Goal: Task Accomplishment & Management: Use online tool/utility

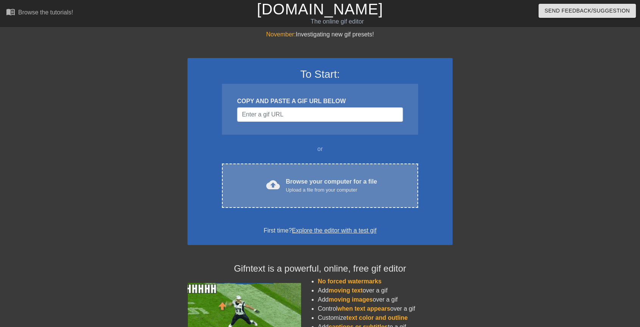
click at [265, 198] on div "cloud_upload Browse your computer for a file Upload a file from your computer C…" at bounding box center [320, 185] width 196 height 44
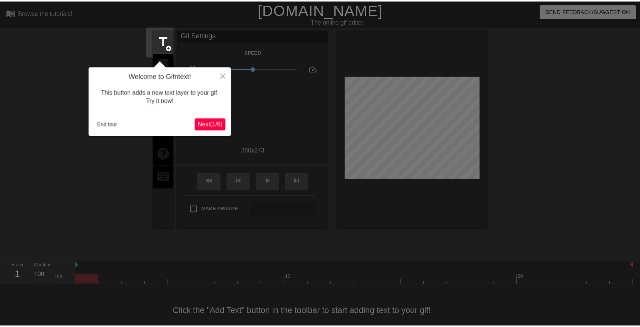
scroll to position [17, 0]
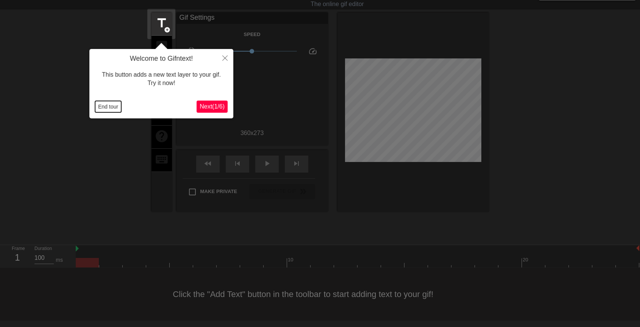
click at [107, 107] on button "End tour" at bounding box center [108, 106] width 26 height 11
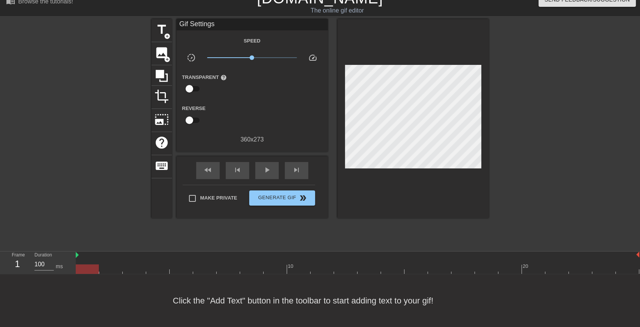
drag, startPoint x: 89, startPoint y: 260, endPoint x: 0, endPoint y: 236, distance: 92.2
click at [0, 236] on div "menu_book Browse the tutorials! [DOMAIN_NAME] The online gif editor Send Feedba…" at bounding box center [320, 158] width 640 height 338
click at [267, 169] on div "play_arrow" at bounding box center [266, 170] width 23 height 17
click at [272, 165] on div "pause" at bounding box center [266, 170] width 23 height 17
drag, startPoint x: 533, startPoint y: 263, endPoint x: 61, endPoint y: 250, distance: 472.3
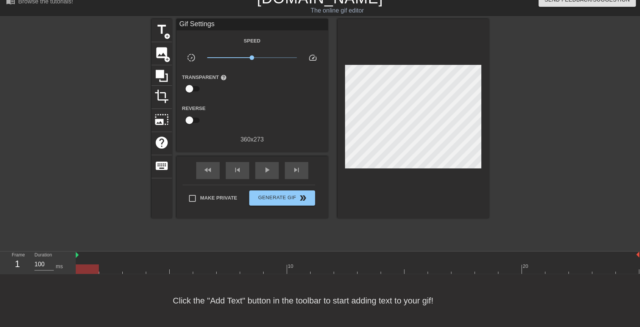
click at [61, 251] on div "Frame 1 Duration 100 ms 10 20" at bounding box center [320, 262] width 640 height 23
click at [42, 262] on input "100" at bounding box center [43, 264] width 19 height 12
click at [51, 260] on input "99" at bounding box center [43, 264] width 19 height 12
click at [51, 260] on input "98" at bounding box center [43, 264] width 19 height 12
click at [51, 260] on input "97" at bounding box center [43, 264] width 19 height 12
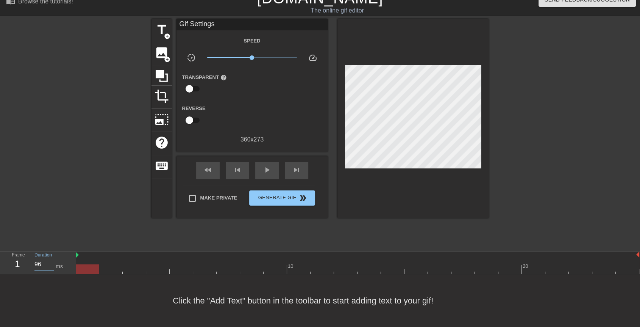
click at [51, 260] on input "96" at bounding box center [43, 264] width 19 height 12
click at [51, 260] on input "95" at bounding box center [43, 264] width 19 height 12
click at [51, 260] on input "94" at bounding box center [43, 264] width 19 height 12
click at [51, 260] on input "93" at bounding box center [43, 264] width 19 height 12
click at [51, 260] on input "92" at bounding box center [43, 264] width 19 height 12
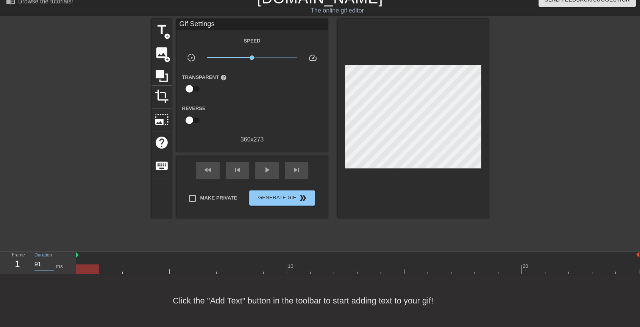
click at [51, 260] on input "91" at bounding box center [43, 264] width 19 height 12
click at [51, 260] on input "90" at bounding box center [43, 264] width 19 height 12
click at [263, 165] on span "play_arrow" at bounding box center [267, 169] width 9 height 9
click at [49, 259] on input "100" at bounding box center [43, 264] width 19 height 12
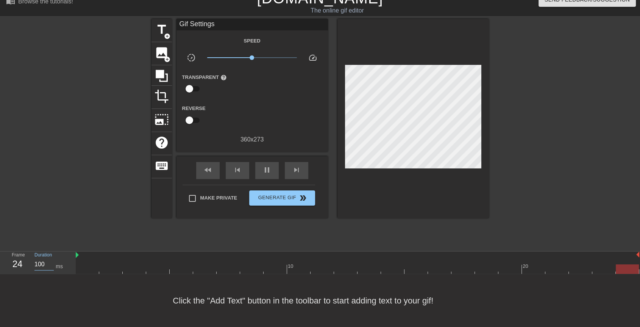
click at [49, 259] on input "100" at bounding box center [43, 264] width 19 height 12
click at [49, 259] on input "99" at bounding box center [43, 264] width 19 height 12
click at [263, 167] on span "pause" at bounding box center [267, 169] width 9 height 9
click at [50, 260] on input "99" at bounding box center [43, 264] width 19 height 12
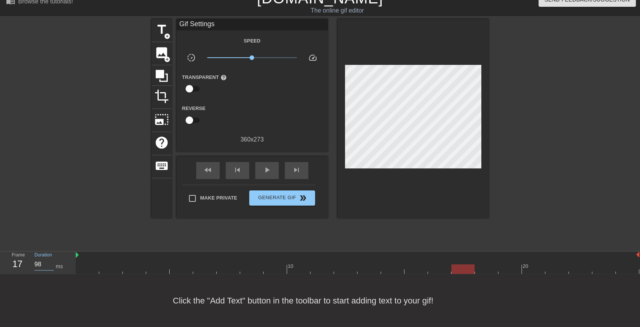
click at [50, 260] on input "98" at bounding box center [43, 264] width 19 height 12
click at [50, 260] on input "97" at bounding box center [43, 264] width 19 height 12
click at [50, 260] on input "96" at bounding box center [43, 264] width 19 height 12
click at [50, 260] on input "95" at bounding box center [43, 264] width 19 height 12
click at [50, 260] on input "94" at bounding box center [43, 264] width 19 height 12
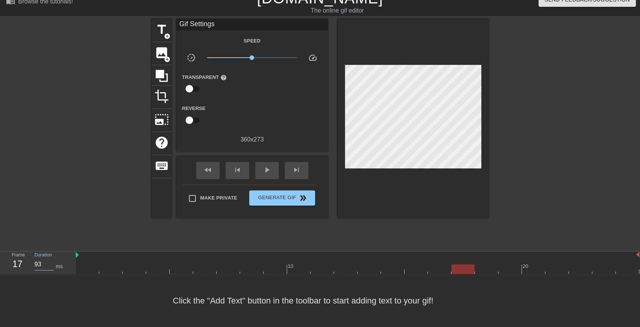
click at [50, 260] on input "93" at bounding box center [43, 264] width 19 height 12
click at [50, 260] on input "92" at bounding box center [43, 264] width 19 height 12
click at [50, 260] on input "91" at bounding box center [43, 264] width 19 height 12
click at [50, 260] on input "90" at bounding box center [43, 264] width 19 height 12
click at [42, 282] on div "Click the "Add Text" button in the toolbar to start adding text to your gif!" at bounding box center [320, 300] width 640 height 53
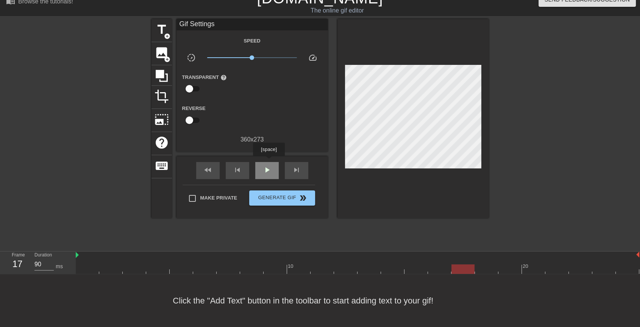
click at [269, 165] on span "play_arrow" at bounding box center [267, 169] width 9 height 9
click at [269, 165] on span "pause" at bounding box center [267, 169] width 9 height 9
drag, startPoint x: 506, startPoint y: 260, endPoint x: 91, endPoint y: 270, distance: 415.1
click at [91, 270] on div "10 20" at bounding box center [358, 262] width 565 height 23
click at [50, 258] on input "81" at bounding box center [43, 264] width 19 height 12
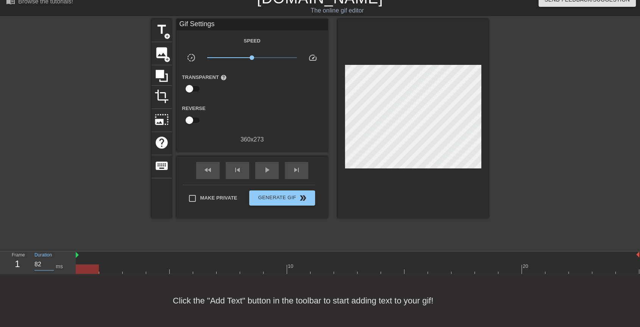
click at [50, 258] on input "82" at bounding box center [43, 264] width 19 height 12
click at [50, 258] on input "83" at bounding box center [43, 264] width 19 height 12
click at [50, 258] on input "84" at bounding box center [43, 264] width 19 height 12
click at [51, 258] on input "85" at bounding box center [43, 264] width 19 height 12
click at [51, 258] on input "86" at bounding box center [43, 264] width 19 height 12
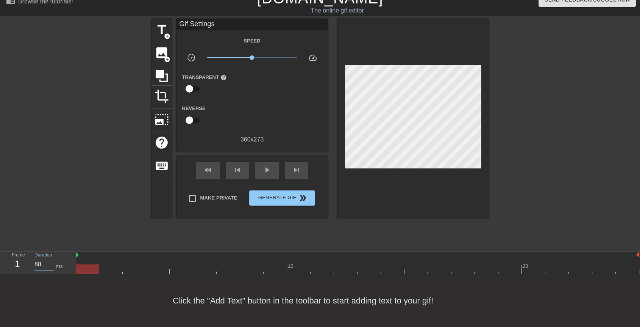
click at [51, 258] on input "88" at bounding box center [43, 264] width 19 height 12
click at [51, 258] on input "89" at bounding box center [43, 264] width 19 height 12
click at [51, 258] on input "90" at bounding box center [43, 264] width 19 height 12
drag, startPoint x: 81, startPoint y: 260, endPoint x: 101, endPoint y: 261, distance: 20.5
click at [101, 264] on div at bounding box center [110, 268] width 23 height 9
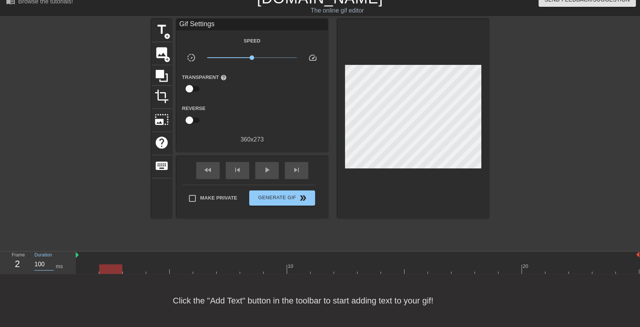
drag, startPoint x: 45, startPoint y: 259, endPoint x: 34, endPoint y: 259, distance: 11.7
click at [34, 259] on div "Duration 100 ms" at bounding box center [51, 262] width 45 height 22
drag, startPoint x: 98, startPoint y: 259, endPoint x: 128, endPoint y: 261, distance: 30.0
click at [128, 264] on div at bounding box center [358, 268] width 564 height 9
drag, startPoint x: 139, startPoint y: 262, endPoint x: 155, endPoint y: 263, distance: 15.2
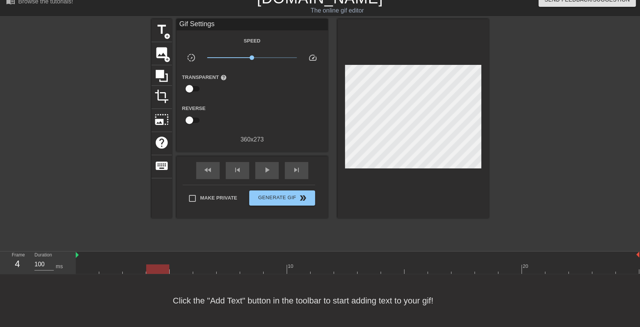
click at [155, 264] on div at bounding box center [157, 268] width 23 height 9
drag, startPoint x: 36, startPoint y: 257, endPoint x: 20, endPoint y: 257, distance: 15.9
click at [20, 257] on div "Frame 4 Duration 100 ms" at bounding box center [40, 262] width 68 height 22
drag, startPoint x: 161, startPoint y: 260, endPoint x: 176, endPoint y: 259, distance: 15.2
click at [176, 264] on div at bounding box center [181, 268] width 23 height 9
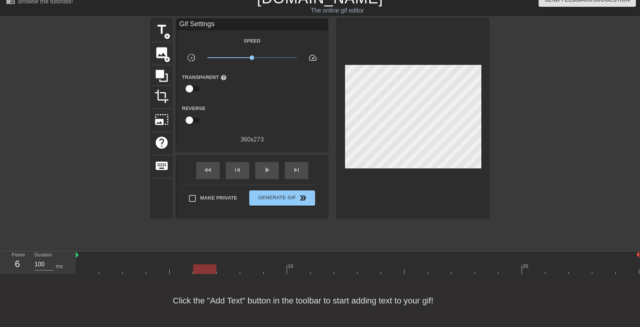
drag, startPoint x: 187, startPoint y: 263, endPoint x: 203, endPoint y: 263, distance: 15.9
click at [203, 264] on div at bounding box center [204, 268] width 23 height 9
drag, startPoint x: 49, startPoint y: 255, endPoint x: 27, endPoint y: 256, distance: 22.0
click at [34, 258] on input "102" at bounding box center [43, 264] width 19 height 12
drag, startPoint x: 38, startPoint y: 255, endPoint x: 44, endPoint y: 256, distance: 6.8
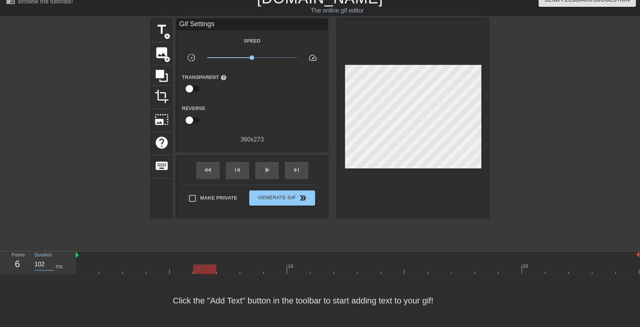
click at [48, 258] on input "102" at bounding box center [43, 264] width 19 height 12
click at [39, 258] on input "102" at bounding box center [43, 264] width 19 height 12
drag, startPoint x: 200, startPoint y: 260, endPoint x: 218, endPoint y: 260, distance: 17.8
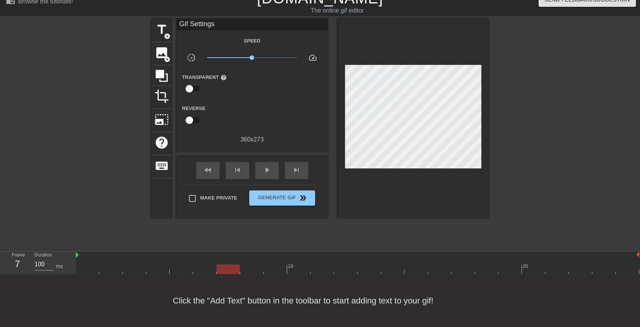
click at [218, 264] on div at bounding box center [228, 268] width 23 height 9
click at [42, 258] on input "100" at bounding box center [43, 264] width 19 height 12
drag, startPoint x: 231, startPoint y: 261, endPoint x: 246, endPoint y: 261, distance: 14.4
click at [246, 264] on div at bounding box center [251, 268] width 23 height 9
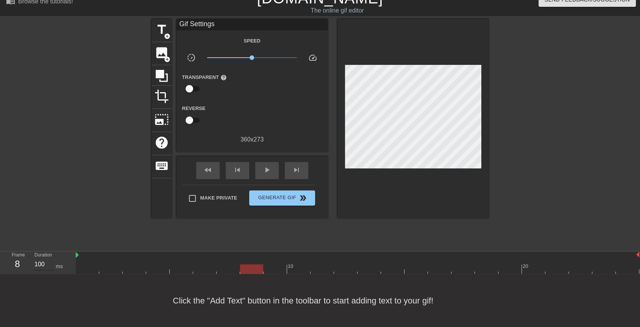
click at [43, 258] on input "100" at bounding box center [43, 264] width 19 height 12
drag, startPoint x: 255, startPoint y: 262, endPoint x: 269, endPoint y: 262, distance: 14.8
click at [269, 264] on div at bounding box center [275, 268] width 23 height 9
click at [35, 258] on input "100" at bounding box center [43, 264] width 19 height 12
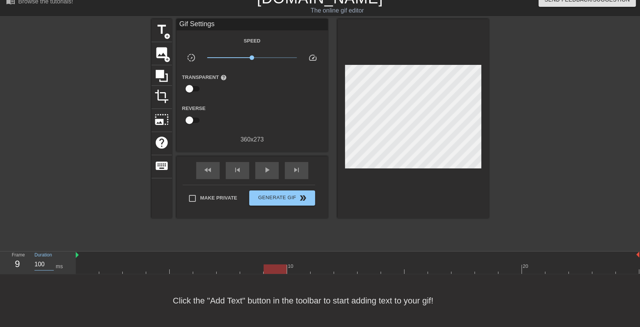
click at [35, 258] on input "100" at bounding box center [43, 264] width 19 height 12
drag, startPoint x: 279, startPoint y: 263, endPoint x: 293, endPoint y: 262, distance: 14.4
click at [293, 264] on div at bounding box center [298, 268] width 23 height 9
click at [42, 258] on input "100" at bounding box center [43, 264] width 19 height 12
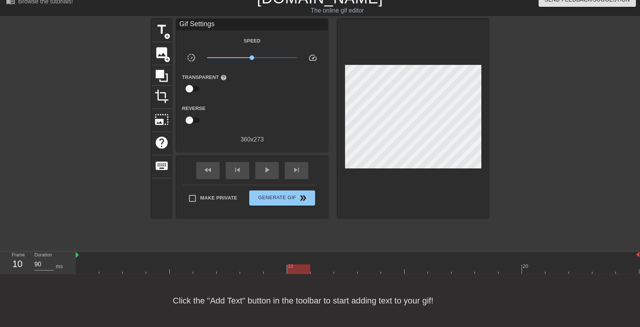
drag, startPoint x: 294, startPoint y: 263, endPoint x: 310, endPoint y: 265, distance: 16.0
click at [310, 265] on div at bounding box center [298, 268] width 23 height 9
drag, startPoint x: 311, startPoint y: 265, endPoint x: 323, endPoint y: 263, distance: 12.7
click at [323, 264] on div at bounding box center [322, 268] width 23 height 9
click at [36, 258] on input "100" at bounding box center [43, 264] width 19 height 12
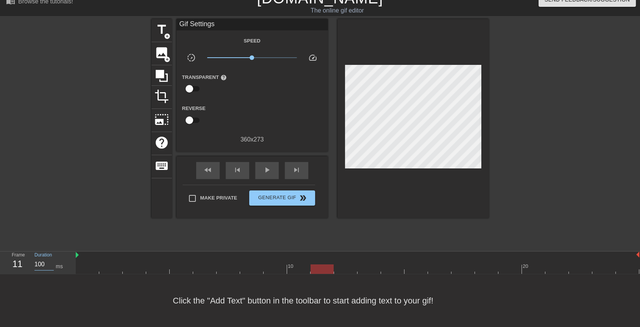
click at [36, 258] on input "100" at bounding box center [43, 264] width 19 height 12
drag, startPoint x: 326, startPoint y: 263, endPoint x: 343, endPoint y: 263, distance: 16.7
click at [343, 264] on div at bounding box center [345, 268] width 23 height 9
click at [38, 261] on input "100" at bounding box center [43, 264] width 19 height 12
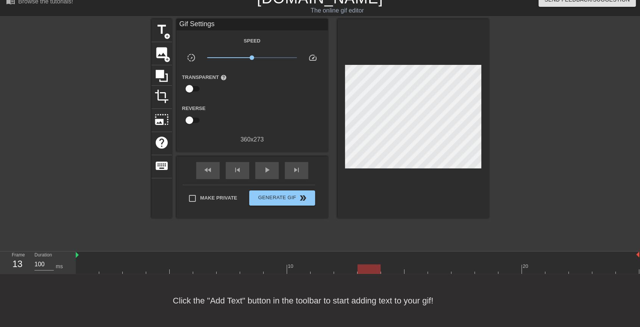
drag, startPoint x: 349, startPoint y: 262, endPoint x: 369, endPoint y: 265, distance: 20.3
click at [369, 265] on div at bounding box center [369, 268] width 23 height 9
click at [41, 259] on input "100" at bounding box center [43, 264] width 19 height 12
drag, startPoint x: 366, startPoint y: 265, endPoint x: 379, endPoint y: 265, distance: 12.5
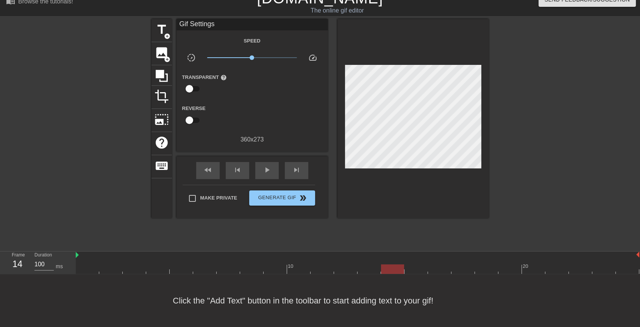
click at [381, 265] on div at bounding box center [392, 268] width 23 height 9
drag, startPoint x: 379, startPoint y: 265, endPoint x: 383, endPoint y: 263, distance: 4.4
click at [383, 264] on div at bounding box center [392, 268] width 23 height 9
click at [41, 258] on input "100" at bounding box center [43, 264] width 19 height 12
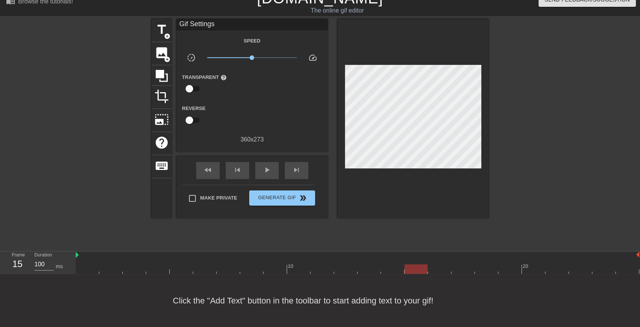
drag, startPoint x: 393, startPoint y: 260, endPoint x: 407, endPoint y: 261, distance: 14.1
click at [407, 264] on div at bounding box center [416, 268] width 23 height 9
click at [43, 258] on input "100" at bounding box center [43, 264] width 19 height 12
drag, startPoint x: 418, startPoint y: 260, endPoint x: 436, endPoint y: 260, distance: 17.4
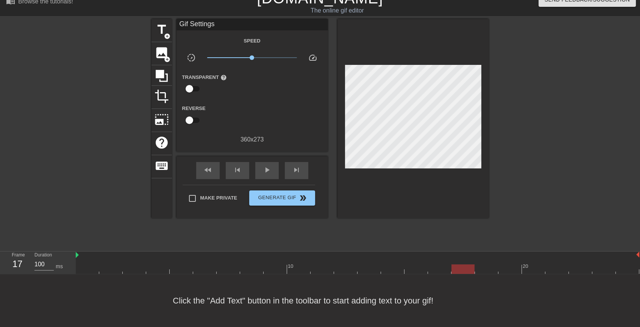
click at [452, 264] on div at bounding box center [463, 268] width 23 height 9
click at [39, 260] on input "100" at bounding box center [43, 264] width 19 height 12
drag, startPoint x: 447, startPoint y: 262, endPoint x: 460, endPoint y: 262, distance: 13.6
click at [460, 264] on div at bounding box center [463, 268] width 23 height 9
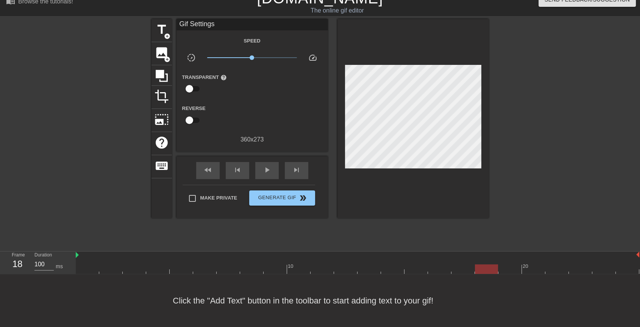
drag, startPoint x: 469, startPoint y: 262, endPoint x: 485, endPoint y: 262, distance: 15.9
click at [485, 264] on div at bounding box center [486, 268] width 23 height 9
click at [42, 258] on input "100" at bounding box center [43, 264] width 19 height 12
drag, startPoint x: 486, startPoint y: 263, endPoint x: 506, endPoint y: 262, distance: 19.8
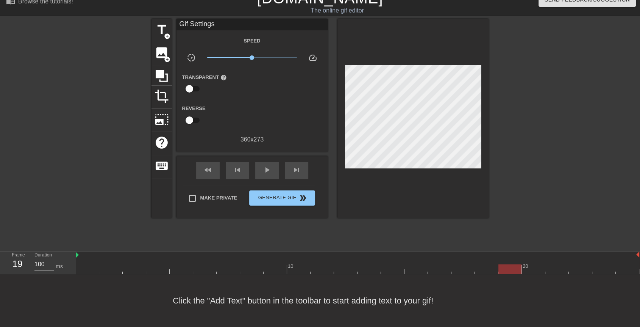
click at [506, 264] on div at bounding box center [510, 268] width 23 height 9
click at [44, 258] on input "100" at bounding box center [43, 264] width 19 height 12
drag, startPoint x: 511, startPoint y: 265, endPoint x: 530, endPoint y: 263, distance: 19.0
click at [530, 264] on div at bounding box center [533, 268] width 23 height 9
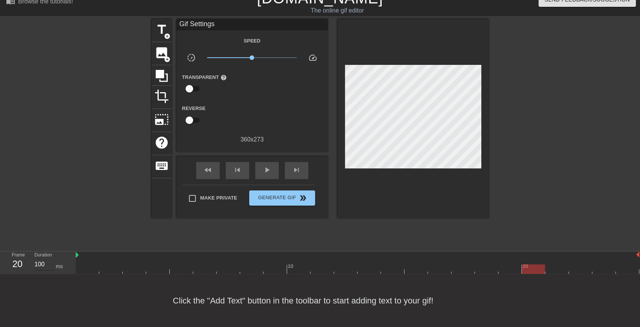
click at [34, 258] on input "100" at bounding box center [43, 264] width 19 height 12
drag, startPoint x: 538, startPoint y: 261, endPoint x: 555, endPoint y: 261, distance: 16.7
click at [555, 264] on div at bounding box center [557, 268] width 23 height 9
click at [42, 258] on input "100" at bounding box center [43, 264] width 19 height 12
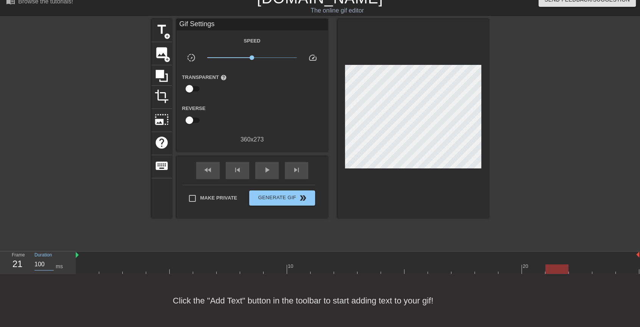
click at [42, 258] on input "100" at bounding box center [43, 264] width 19 height 12
drag, startPoint x: 554, startPoint y: 262, endPoint x: 580, endPoint y: 260, distance: 25.8
click at [580, 264] on div at bounding box center [580, 268] width 23 height 9
drag, startPoint x: 585, startPoint y: 262, endPoint x: 602, endPoint y: 260, distance: 16.5
click at [602, 264] on div at bounding box center [604, 268] width 23 height 9
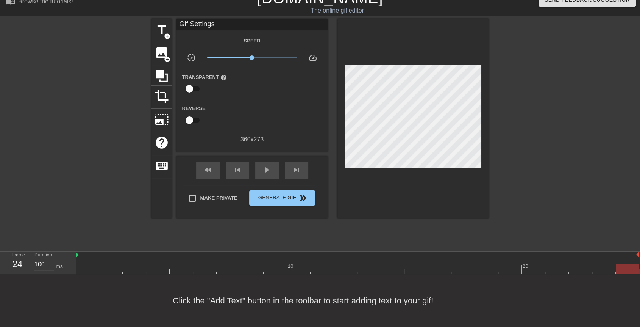
drag, startPoint x: 602, startPoint y: 260, endPoint x: 619, endPoint y: 260, distance: 17.1
click at [619, 264] on div at bounding box center [627, 268] width 23 height 9
click at [45, 258] on input "100" at bounding box center [43, 264] width 19 height 12
type input "90"
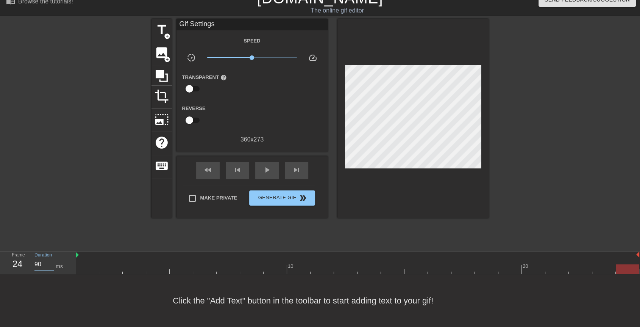
click at [70, 230] on div at bounding box center [86, 132] width 114 height 227
click at [263, 167] on span "play_arrow" at bounding box center [267, 169] width 9 height 9
click at [264, 167] on span "pause" at bounding box center [267, 169] width 9 height 9
drag, startPoint x: 207, startPoint y: 264, endPoint x: 18, endPoint y: 263, distance: 188.7
click at [18, 263] on div "Frame 1 Duration 90 ms 10 20" at bounding box center [320, 262] width 640 height 23
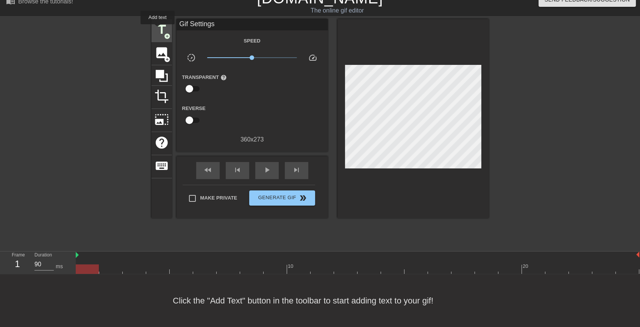
click at [158, 26] on span "title" at bounding box center [162, 29] width 14 height 14
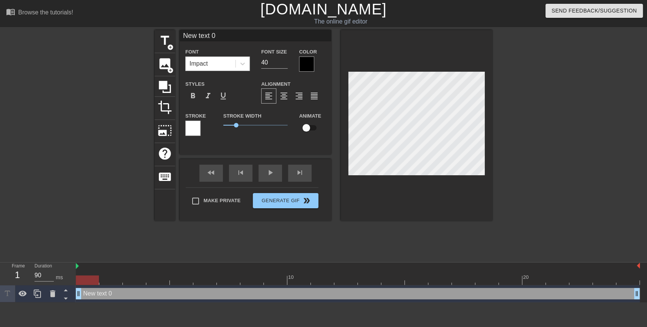
scroll to position [1, 2]
type input "M"
type textarea "M"
type input "Ma"
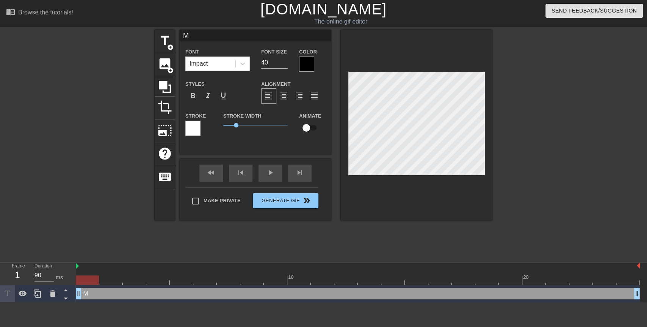
type textarea "Ma"
type input "Mak"
type textarea "Mak"
type input "[PERSON_NAME]"
type textarea "[PERSON_NAME]"
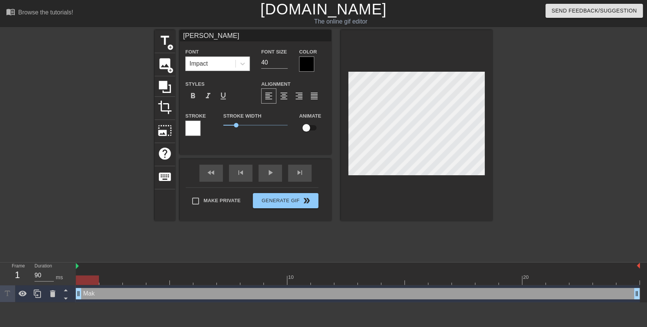
type input "Makin"
type textarea "Makin"
type input "Making"
type textarea "Making"
type input "Making"
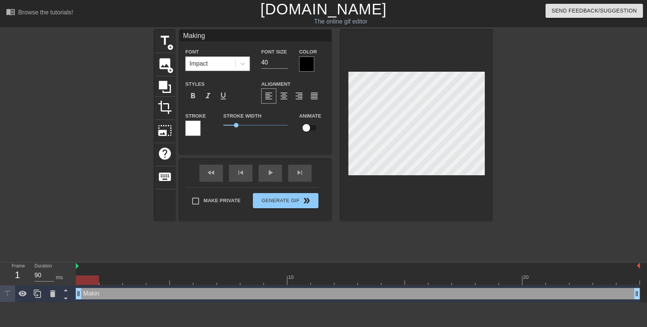
type textarea "Making"
type input "Making a"
type textarea "Making a"
type input "Making an"
type textarea "Making an"
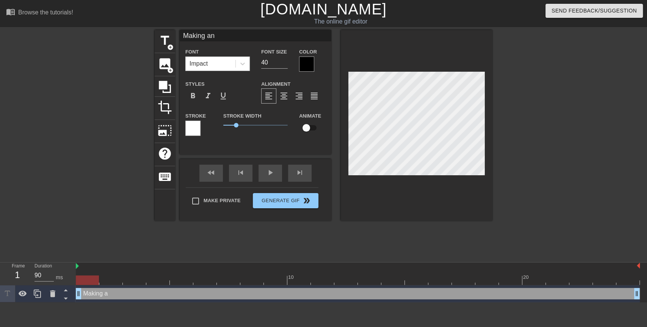
type input "Making an"
type textarea "Making an"
type input "Making an"
type textarea "Making an"
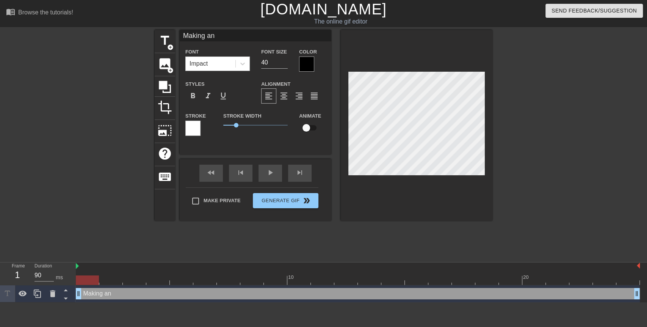
type input "Making a"
type textarea "Making a"
type input "Making"
type textarea "Making"
type input "Making"
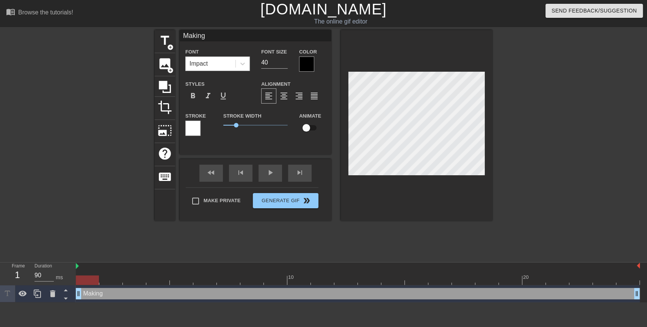
type textarea "Making"
type input "Makin"
type textarea "Makin"
type input "[PERSON_NAME]"
type textarea "[PERSON_NAME]"
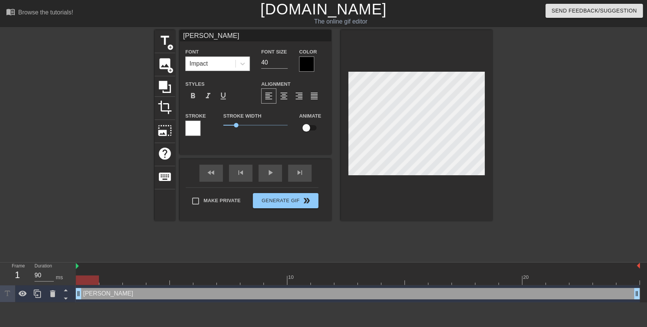
type input "Mak"
type textarea "Mak"
type input "Ma"
type textarea "Ma"
type input "M"
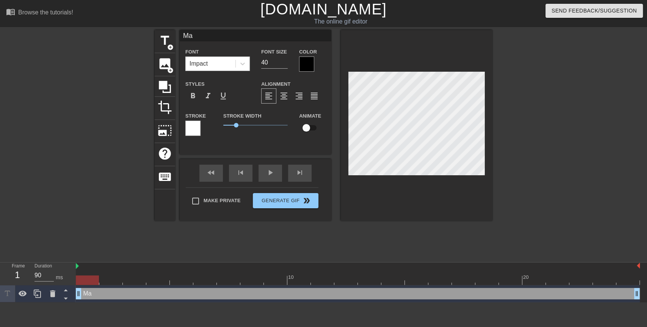
type textarea "M"
type input "G"
type textarea "G"
type input "Gr"
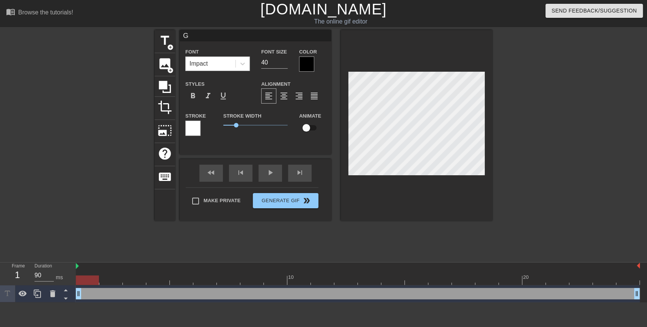
type textarea "Gr"
type input "Gra"
type textarea "Gra"
type input "Grad"
type textarea "Grad"
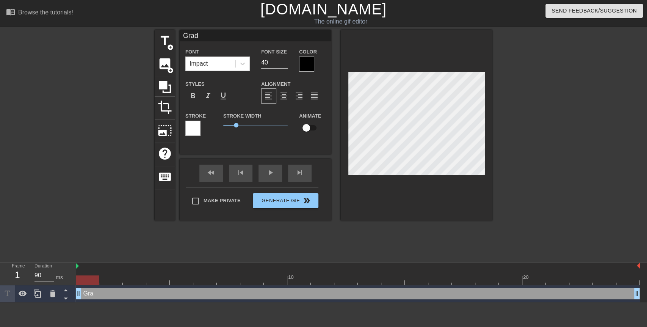
type input "Grade"
type textarea "Grade"
click at [205, 200] on div "Make Private Generate Gif double_arrow" at bounding box center [252, 202] width 133 height 30
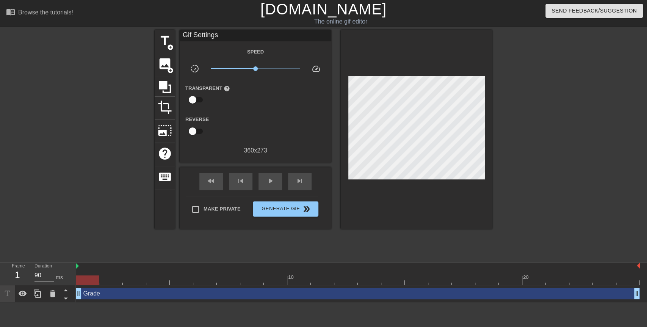
click at [119, 296] on div "Grade drag_handle drag_handle" at bounding box center [358, 293] width 564 height 11
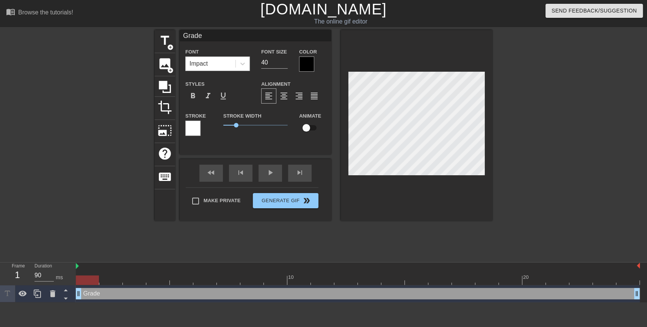
click at [305, 130] on input "checkbox" at bounding box center [306, 127] width 43 height 14
checkbox input "true"
drag, startPoint x: 94, startPoint y: 279, endPoint x: 105, endPoint y: 279, distance: 11.4
click at [105, 279] on div at bounding box center [110, 279] width 23 height 9
drag, startPoint x: 114, startPoint y: 279, endPoint x: 131, endPoint y: 279, distance: 17.4
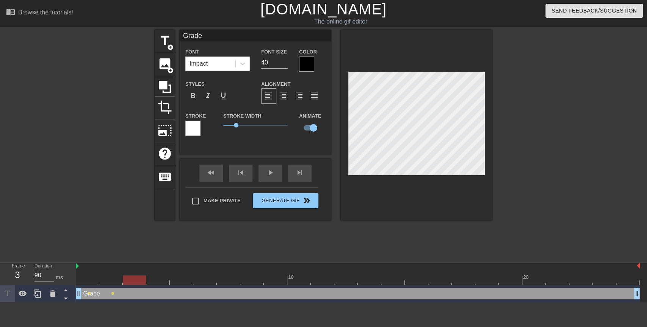
click at [131, 279] on div at bounding box center [134, 279] width 23 height 9
drag, startPoint x: 139, startPoint y: 278, endPoint x: 154, endPoint y: 279, distance: 15.2
click at [154, 279] on div at bounding box center [157, 279] width 23 height 9
drag, startPoint x: 154, startPoint y: 279, endPoint x: 177, endPoint y: 281, distance: 23.2
click at [177, 281] on div at bounding box center [181, 279] width 23 height 9
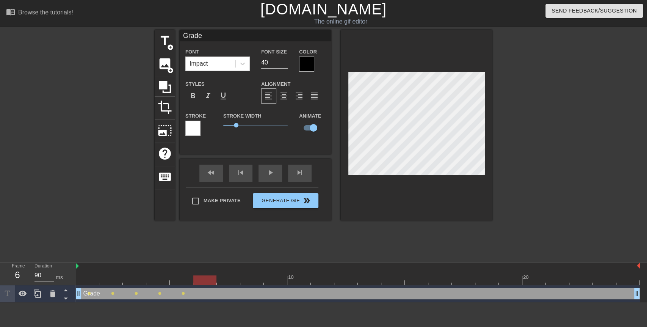
drag, startPoint x: 177, startPoint y: 281, endPoint x: 198, endPoint y: 281, distance: 20.8
click at [198, 281] on div at bounding box center [204, 279] width 23 height 9
drag, startPoint x: 202, startPoint y: 280, endPoint x: 224, endPoint y: 280, distance: 22.4
click at [224, 280] on div at bounding box center [228, 279] width 23 height 9
drag, startPoint x: 229, startPoint y: 278, endPoint x: 251, endPoint y: 270, distance: 23.4
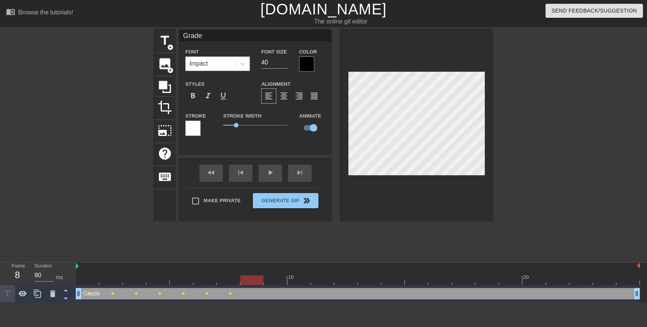
click at [251, 270] on div "10 20" at bounding box center [358, 273] width 564 height 22
drag, startPoint x: 254, startPoint y: 276, endPoint x: 275, endPoint y: 277, distance: 20.5
click at [275, 277] on div at bounding box center [275, 279] width 23 height 9
drag, startPoint x: 275, startPoint y: 277, endPoint x: 293, endPoint y: 277, distance: 17.8
click at [293, 277] on div at bounding box center [298, 279] width 23 height 9
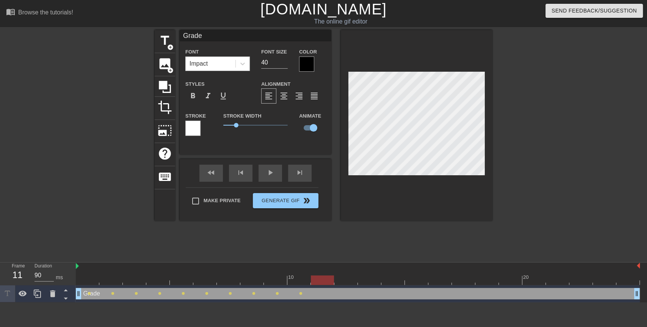
drag, startPoint x: 297, startPoint y: 279, endPoint x: 329, endPoint y: 283, distance: 31.7
click at [329, 283] on div at bounding box center [322, 279] width 23 height 9
drag, startPoint x: 329, startPoint y: 283, endPoint x: 347, endPoint y: 283, distance: 17.8
click at [347, 283] on div at bounding box center [345, 279] width 23 height 9
drag, startPoint x: 347, startPoint y: 283, endPoint x: 360, endPoint y: 283, distance: 13.3
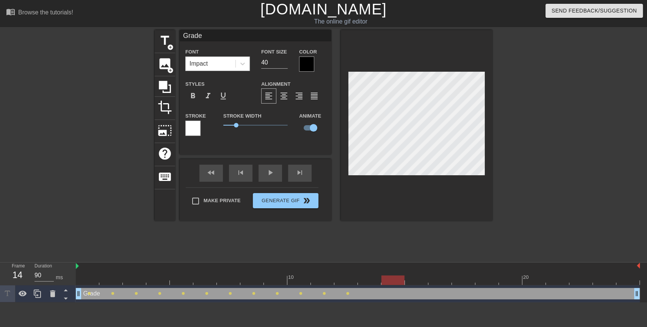
click at [381, 283] on div at bounding box center [392, 279] width 23 height 9
drag, startPoint x: 372, startPoint y: 281, endPoint x: 388, endPoint y: 281, distance: 15.5
click at [388, 281] on div at bounding box center [392, 279] width 23 height 9
drag, startPoint x: 388, startPoint y: 281, endPoint x: 407, endPoint y: 281, distance: 18.9
click at [407, 281] on div at bounding box center [416, 279] width 23 height 9
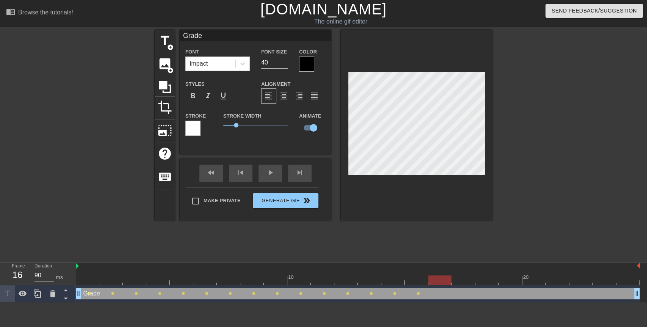
drag, startPoint x: 414, startPoint y: 279, endPoint x: 438, endPoint y: 280, distance: 24.7
click at [438, 280] on div at bounding box center [439, 279] width 23 height 9
drag, startPoint x: 438, startPoint y: 280, endPoint x: 454, endPoint y: 280, distance: 15.5
click at [454, 280] on div at bounding box center [463, 279] width 23 height 9
drag, startPoint x: 459, startPoint y: 280, endPoint x: 488, endPoint y: 284, distance: 29.4
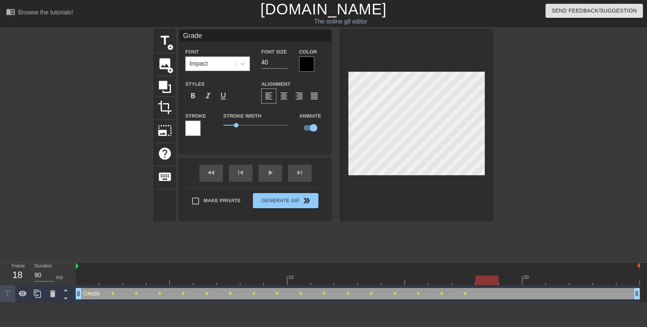
click at [488, 284] on div at bounding box center [486, 279] width 23 height 9
drag, startPoint x: 488, startPoint y: 284, endPoint x: 512, endPoint y: 287, distance: 23.7
click at [512, 287] on div "10 20 Grade drag_handle drag_handle lens lens lens lens lens lens lens lens len…" at bounding box center [361, 282] width 571 height 40
drag, startPoint x: 518, startPoint y: 280, endPoint x: 534, endPoint y: 280, distance: 15.9
click at [534, 280] on div at bounding box center [533, 279] width 23 height 9
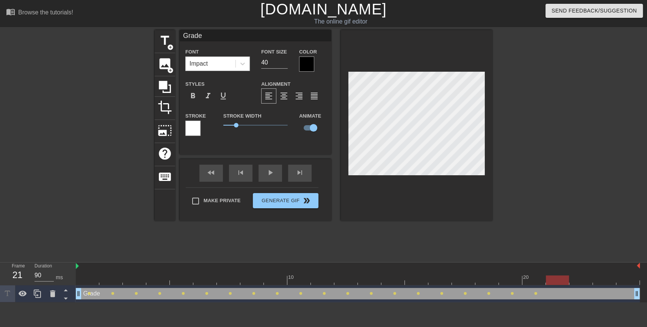
drag, startPoint x: 534, startPoint y: 280, endPoint x: 557, endPoint y: 282, distance: 23.9
click at [557, 282] on div at bounding box center [557, 279] width 23 height 9
drag, startPoint x: 557, startPoint y: 282, endPoint x: 576, endPoint y: 284, distance: 18.8
click at [576, 284] on div at bounding box center [580, 279] width 23 height 9
drag, startPoint x: 576, startPoint y: 284, endPoint x: 603, endPoint y: 285, distance: 26.9
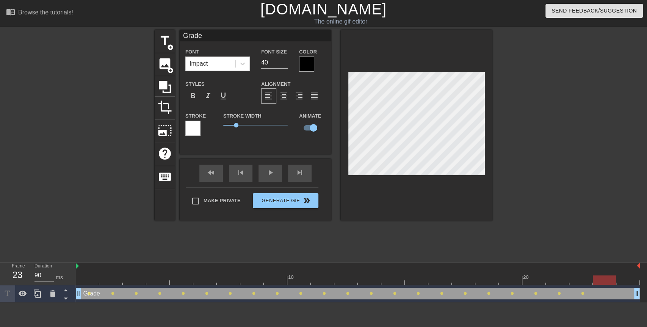
click at [603, 285] on div "10 20" at bounding box center [358, 273] width 564 height 23
drag, startPoint x: 607, startPoint y: 277, endPoint x: 624, endPoint y: 278, distance: 16.7
click at [624, 278] on div at bounding box center [628, 279] width 23 height 9
click at [264, 177] on div "play_arrow" at bounding box center [269, 172] width 23 height 17
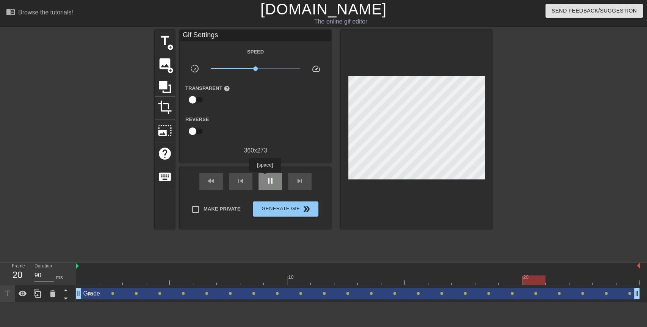
click at [264, 177] on div "pause" at bounding box center [269, 181] width 23 height 17
drag, startPoint x: 579, startPoint y: 277, endPoint x: 28, endPoint y: 252, distance: 551.5
click at [28, 252] on div "menu_book Browse the tutorials! [DOMAIN_NAME] The online gif editor Send Feedba…" at bounding box center [323, 151] width 647 height 302
click at [167, 45] on span "add_circle" at bounding box center [170, 47] width 6 height 6
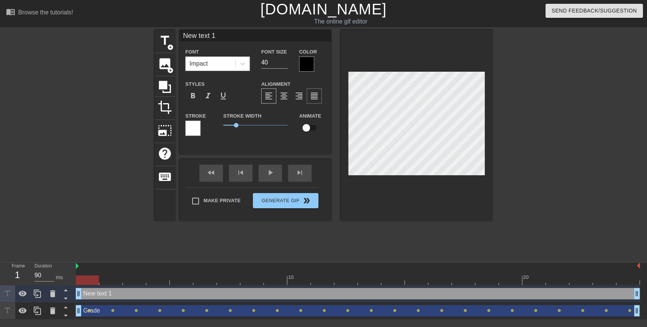
scroll to position [1, 2]
type input "A"
type textarea "A"
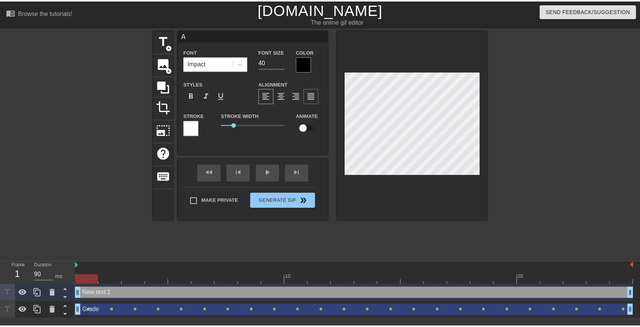
scroll to position [1, 1]
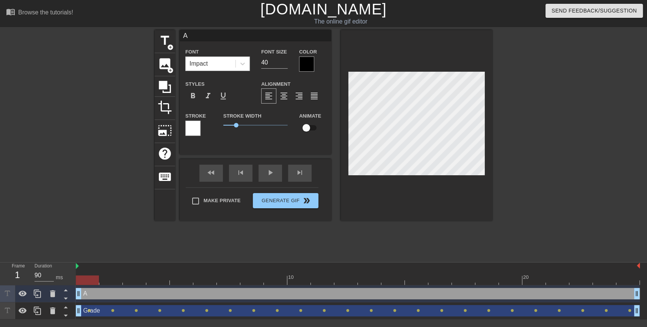
click at [492, 136] on div at bounding box center [417, 125] width 152 height 191
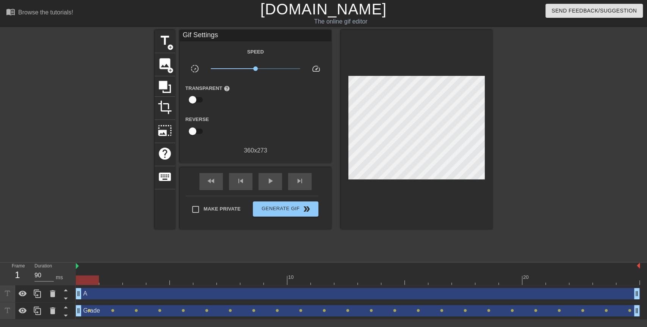
click at [99, 290] on div "A drag_handle drag_handle" at bounding box center [358, 293] width 564 height 11
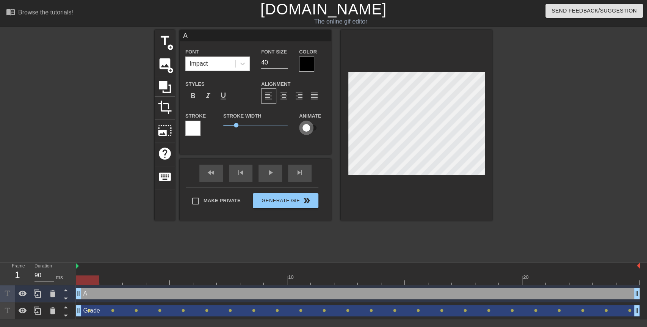
click at [311, 127] on input "checkbox" at bounding box center [306, 127] width 43 height 14
checkbox input "true"
drag, startPoint x: 94, startPoint y: 278, endPoint x: 115, endPoint y: 277, distance: 20.5
click at [115, 277] on div at bounding box center [110, 279] width 23 height 9
drag, startPoint x: 115, startPoint y: 277, endPoint x: 127, endPoint y: 277, distance: 12.5
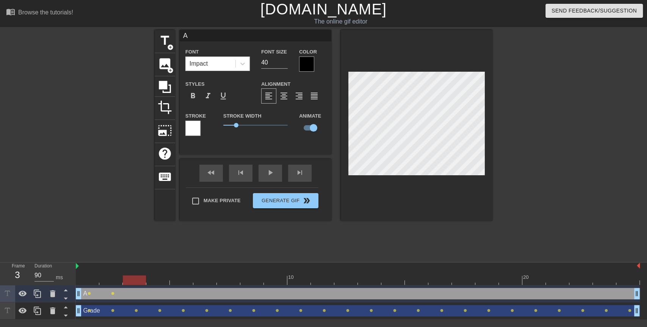
click at [127, 277] on div at bounding box center [134, 279] width 23 height 9
drag, startPoint x: 127, startPoint y: 277, endPoint x: 147, endPoint y: 277, distance: 19.3
click at [147, 277] on div at bounding box center [157, 279] width 23 height 9
drag, startPoint x: 156, startPoint y: 279, endPoint x: 177, endPoint y: 280, distance: 21.2
click at [177, 280] on div at bounding box center [181, 279] width 23 height 9
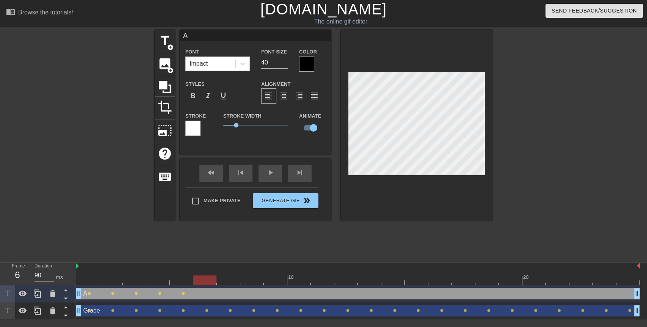
drag, startPoint x: 177, startPoint y: 280, endPoint x: 194, endPoint y: 280, distance: 17.1
click at [194, 280] on div at bounding box center [204, 279] width 23 height 9
drag, startPoint x: 200, startPoint y: 278, endPoint x: 233, endPoint y: 280, distance: 33.1
click at [233, 280] on div at bounding box center [228, 279] width 23 height 9
drag, startPoint x: 233, startPoint y: 280, endPoint x: 255, endPoint y: 280, distance: 21.6
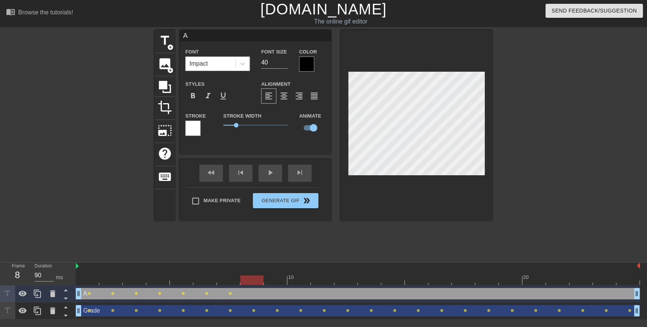
click at [255, 280] on div at bounding box center [251, 279] width 23 height 9
drag, startPoint x: 255, startPoint y: 280, endPoint x: 272, endPoint y: 280, distance: 17.4
click at [272, 280] on div at bounding box center [275, 279] width 23 height 9
drag, startPoint x: 272, startPoint y: 280, endPoint x: 340, endPoint y: 281, distance: 67.5
click at [340, 281] on div at bounding box center [345, 279] width 23 height 9
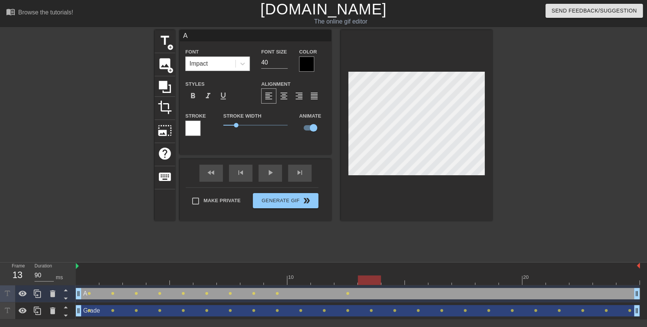
drag, startPoint x: 340, startPoint y: 281, endPoint x: 370, endPoint y: 281, distance: 30.3
click at [370, 281] on div at bounding box center [369, 279] width 23 height 9
drag, startPoint x: 370, startPoint y: 281, endPoint x: 394, endPoint y: 279, distance: 24.4
click at [394, 279] on div at bounding box center [392, 279] width 23 height 9
drag, startPoint x: 394, startPoint y: 279, endPoint x: 419, endPoint y: 277, distance: 24.7
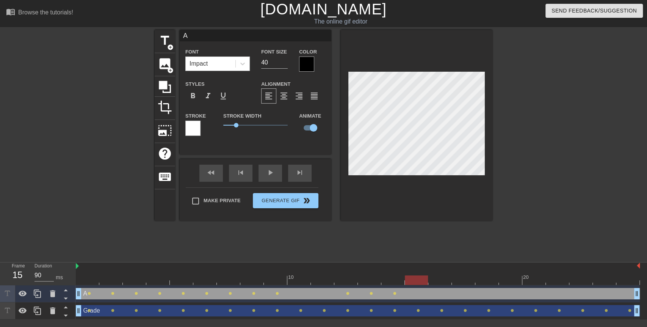
click at [419, 277] on div at bounding box center [416, 279] width 23 height 9
drag, startPoint x: 419, startPoint y: 277, endPoint x: 440, endPoint y: 278, distance: 21.6
click at [440, 278] on div at bounding box center [439, 279] width 23 height 9
drag, startPoint x: 440, startPoint y: 278, endPoint x: 461, endPoint y: 282, distance: 20.9
click at [461, 282] on div at bounding box center [463, 279] width 23 height 9
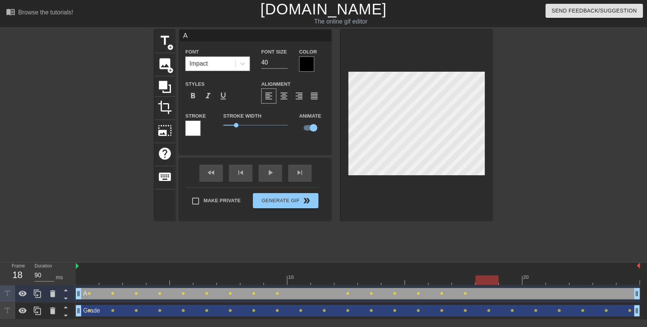
drag, startPoint x: 461, startPoint y: 282, endPoint x: 482, endPoint y: 282, distance: 21.2
click at [482, 282] on div at bounding box center [486, 279] width 23 height 9
drag, startPoint x: 482, startPoint y: 282, endPoint x: 509, endPoint y: 282, distance: 27.3
click at [509, 282] on div at bounding box center [510, 279] width 23 height 9
drag, startPoint x: 509, startPoint y: 282, endPoint x: 600, endPoint y: 284, distance: 91.0
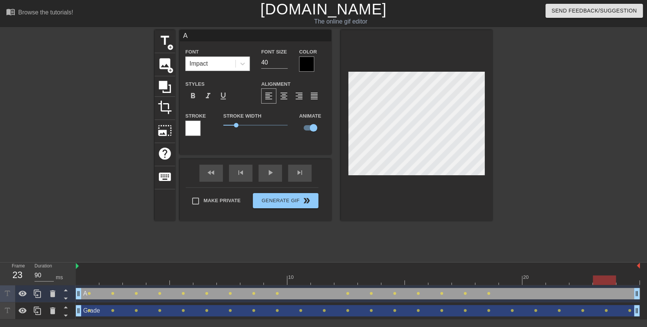
click at [600, 284] on div at bounding box center [604, 279] width 23 height 9
drag, startPoint x: 600, startPoint y: 284, endPoint x: 625, endPoint y: 283, distance: 24.6
click at [625, 283] on div at bounding box center [627, 279] width 23 height 9
click at [264, 157] on div "A Font Impact Font Size 40 Color Styles format_bold format_italic format_underl…" at bounding box center [256, 125] width 152 height 191
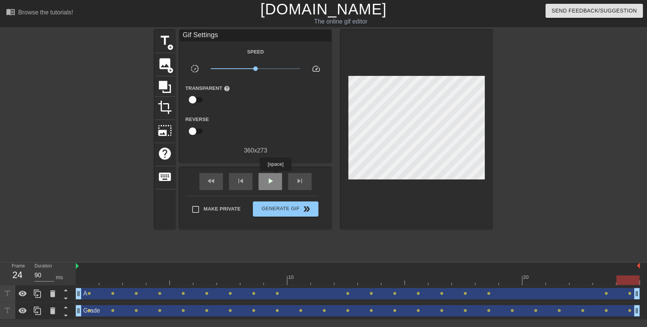
click at [275, 177] on div "play_arrow" at bounding box center [269, 181] width 23 height 17
click at [275, 177] on div "pause" at bounding box center [269, 181] width 23 height 17
drag, startPoint x: 233, startPoint y: 276, endPoint x: 44, endPoint y: 264, distance: 189.5
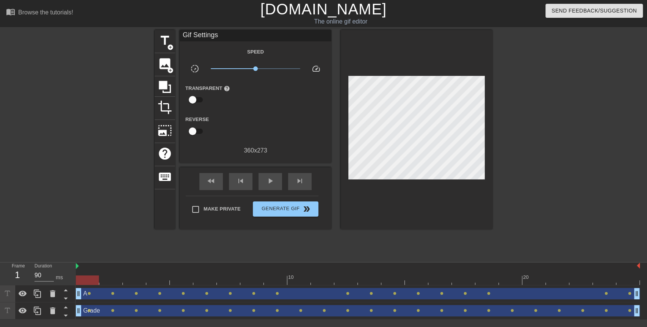
click at [44, 264] on div "Frame 1 Duration 90 ms 10 20 A drag_handle drag_handle lens lens lens lens lens…" at bounding box center [323, 290] width 647 height 57
click at [171, 44] on span "add_circle" at bounding box center [170, 47] width 6 height 6
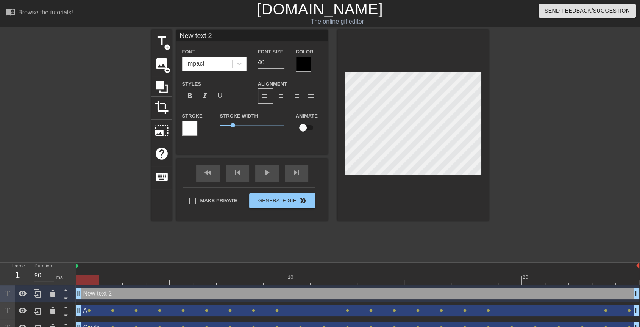
scroll to position [1, 2]
type input "M"
type textarea "M"
type input "Mo"
type textarea "Mo"
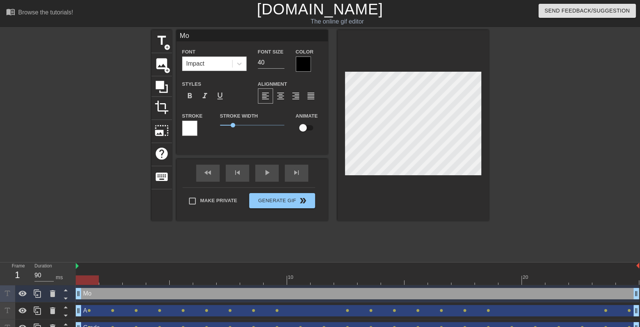
type input "Mod"
type textarea "Mod"
type input "Modu"
type textarea "Modu"
type input "Modul"
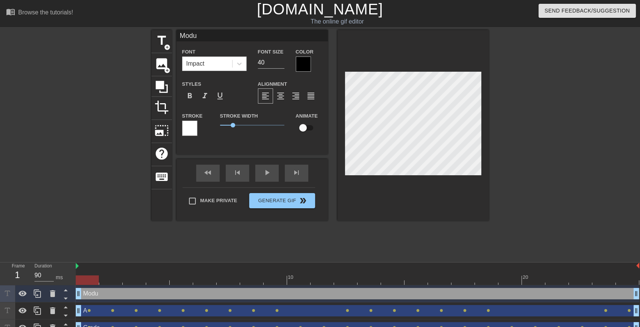
type textarea "Modul"
type input "Module"
type textarea "Module"
type input "Module"
type textarea "Module"
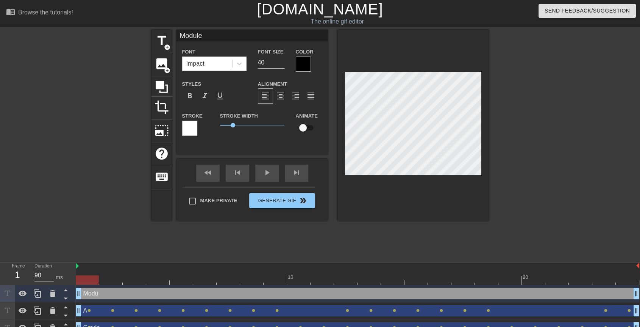
scroll to position [1, 1]
type input "Module 2"
type textarea "Module 2"
type input "Module 2"
type textarea "Module 2"
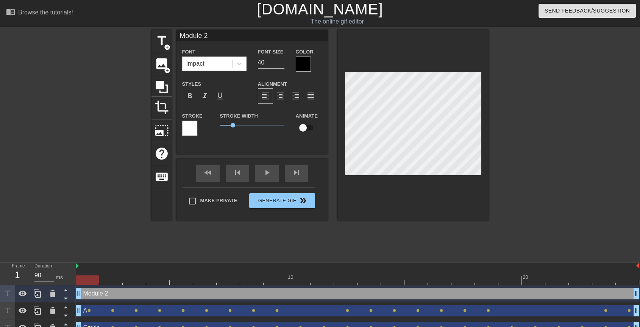
type input "Module 2 T"
type textarea "Module 2 T"
type input "Module 2 To"
type textarea "Module 2 To"
type input "Module 2 Top"
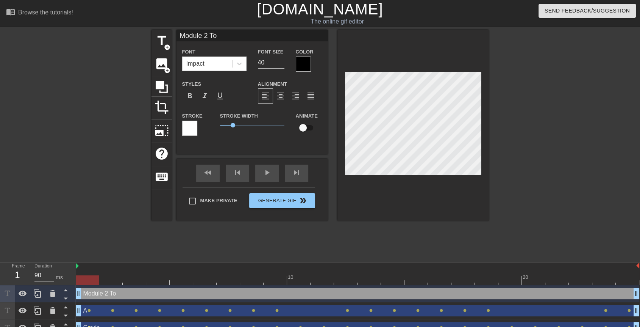
type textarea "Module 2 Top"
type input "Module 2 Topi"
type textarea "Module 2 Topi"
type input "Module 2 Topi"
type textarea "Module 2 Topi"
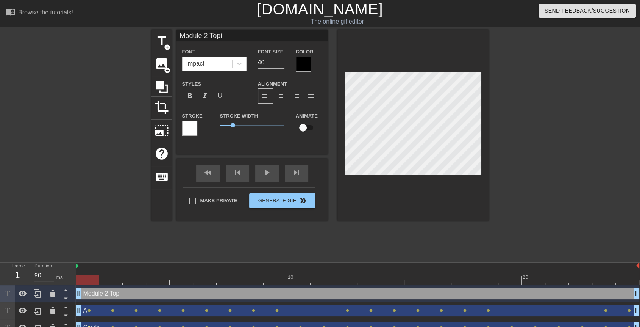
scroll to position [1, 3]
type input "Module 2 Topi c"
type textarea "Module 2 Topi c"
type input "Module 2 Topi"
type textarea "Module 2 Topi"
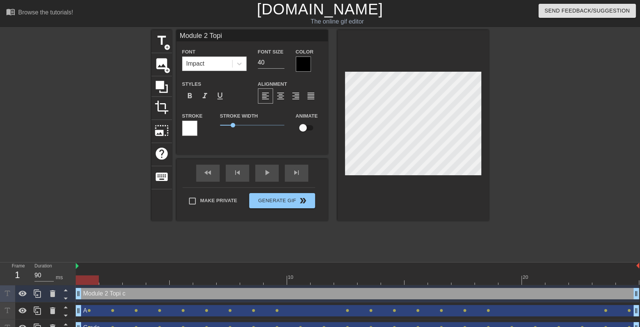
type input "Module 2 Topi"
type textarea "Module 2 Topi"
type input "Module 2 Topic"
type textarea "Module 2 Topic"
type input "Module 2 Topic"
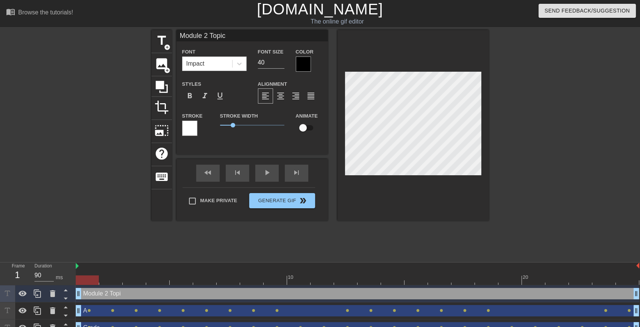
type textarea "Module 2 Topic"
type input "Module 2 Topic"
type textarea "Module 2 Topic"
type input "Module 2 Topi"
type textarea "Module 2 Topi"
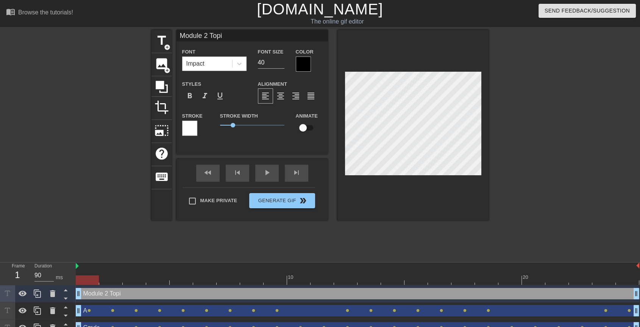
type input "Module 2 Top"
type textarea "Module 2 Top"
type input "Module 2 To"
type textarea "Module 2 To"
type input "Module 2 T"
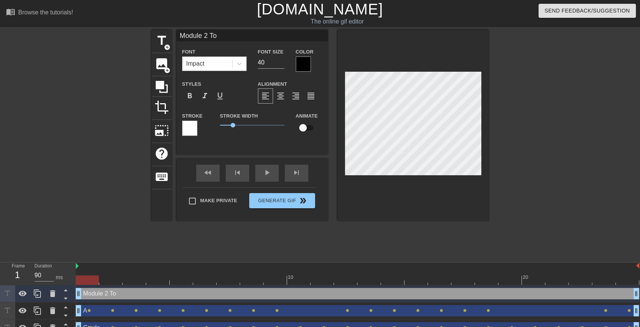
type textarea "Module 2 T"
type input "Module 2"
type textarea "Module 2"
type input "Module 2"
type textarea "Module 2"
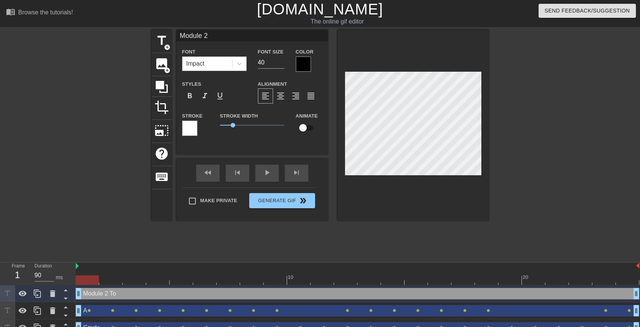
type input "Module"
type textarea "Module"
type input "Module"
type textarea "Module"
type input "Modul"
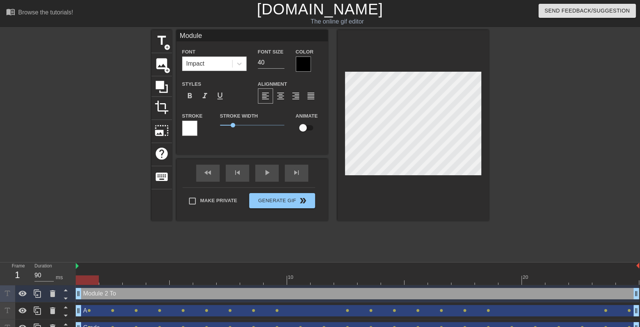
type textarea "Modul"
type input "Modu"
type textarea "Modu"
type input "Mod"
type textarea "Mod"
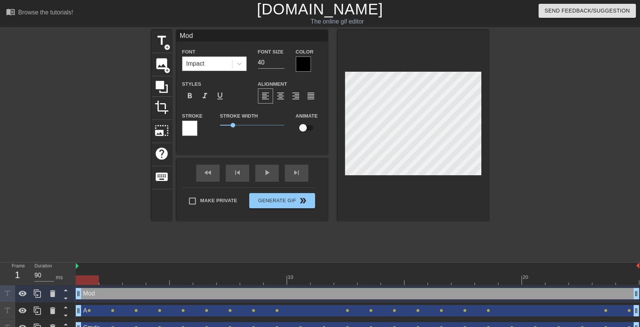
type input "Mo"
type textarea "Mo"
type input "M"
type textarea "M"
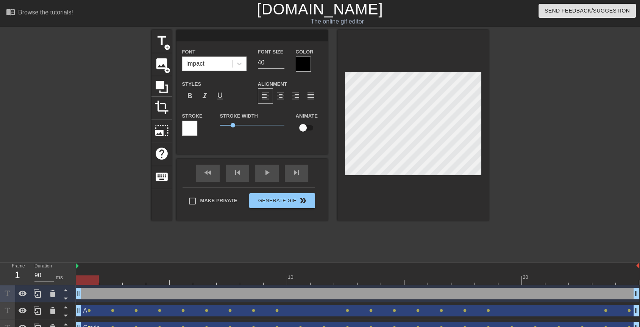
type input "M"
type textarea "M"
type input "Mo"
type textarea "Mo"
type input "Mod"
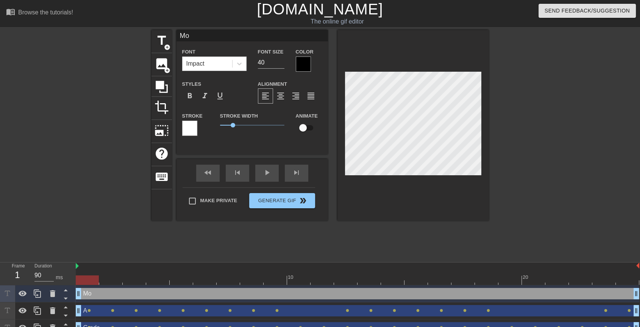
type textarea "Mod"
type input "Modu"
type textarea "Modu"
type input "Modul"
type textarea "Modul"
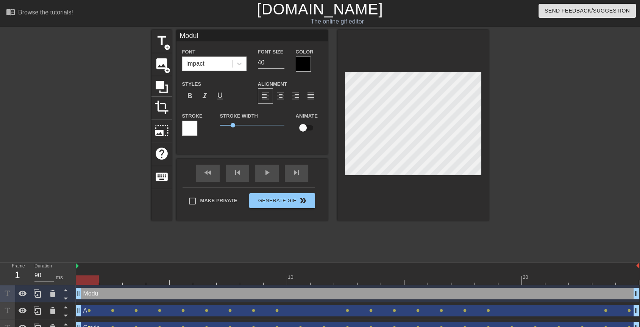
type input "Module"
type textarea "Module"
type input "Module"
type textarea "Module"
type input "Module 1"
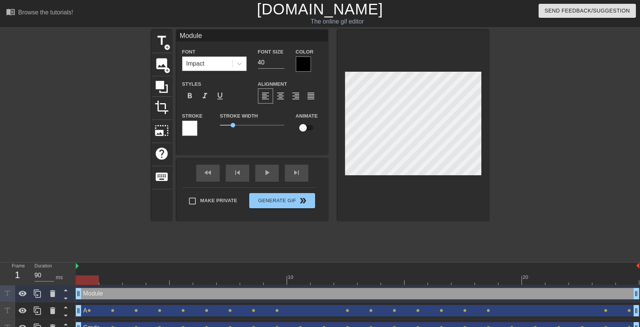
type textarea "Module 1"
type input "Module"
type textarea "Module"
type input "Module 1"
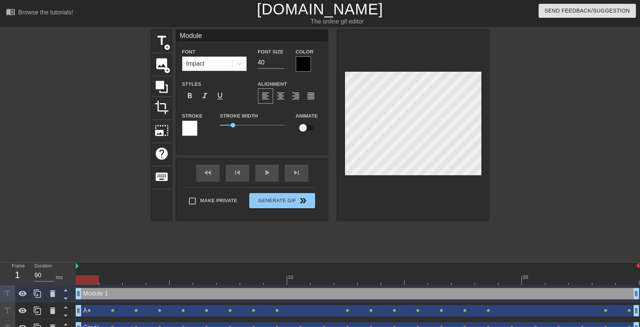
type textarea "Module 1"
type input "Module 1"
type textarea "Module 1"
type input "Module 1"
type textarea "Module 1"
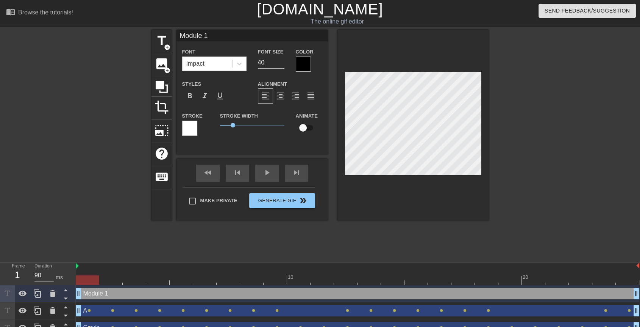
type input "Module"
type textarea "Module"
type input "Module 2"
type textarea "Module 2"
type input "Module 2"
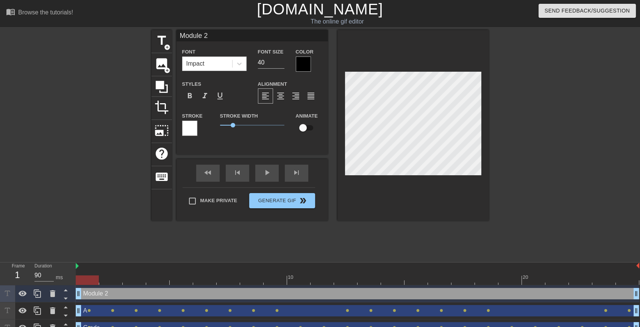
type textarea "Module 2"
type input "Module 2 T"
type textarea "Module 2 T"
type input "Module 2 To"
type textarea "Module 2 To"
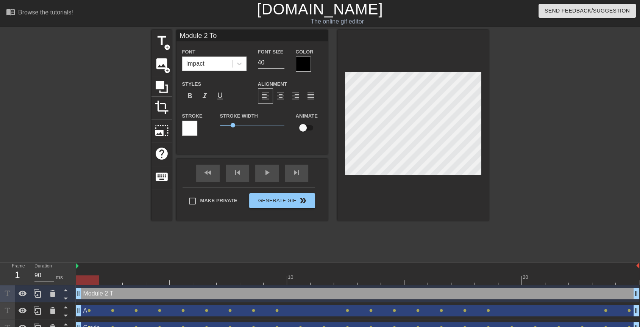
type input "Module 2 Top"
type textarea "Module 2 Top"
type input "Module 2 Topi"
type textarea "Module 2 Topi"
type input "Module 2 Topic"
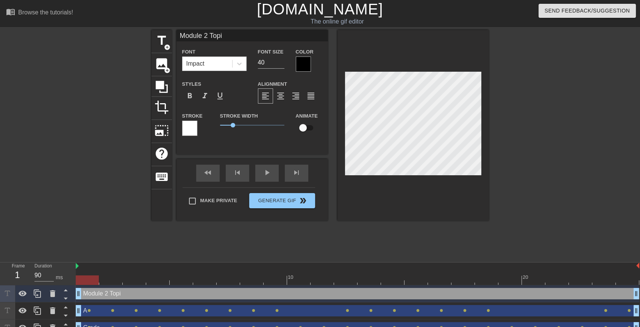
type textarea "Module 2 Topic"
type input "Module 2 Topic"
type textarea "Module 2 Topic"
type input "Module 2 Topic 1"
type textarea "Module 2 Topic 1"
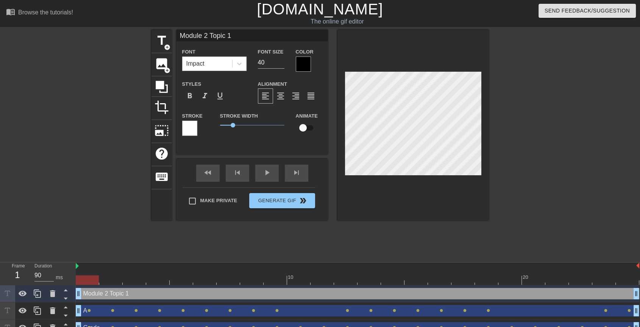
type input "Module 2 Topic 1"
type textarea "Module 2 Topic 1"
type input "Module 2 Topic 1E"
type textarea "Module 2 Topic 1 E"
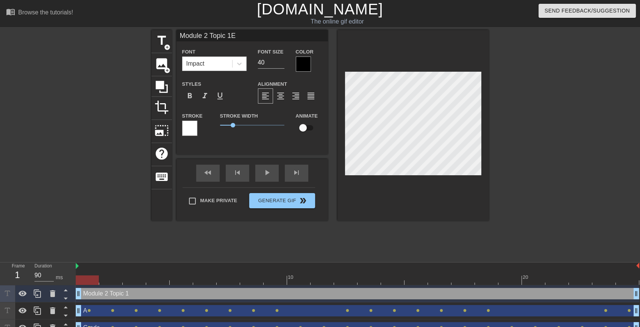
type input "Module 2 Topic 1En"
type textarea "Module 2 Topic 1 En"
type input "Module 2 Topic 1End"
type textarea "Module 2 Topic 1 End"
type input "Module 2 Topic 1End"
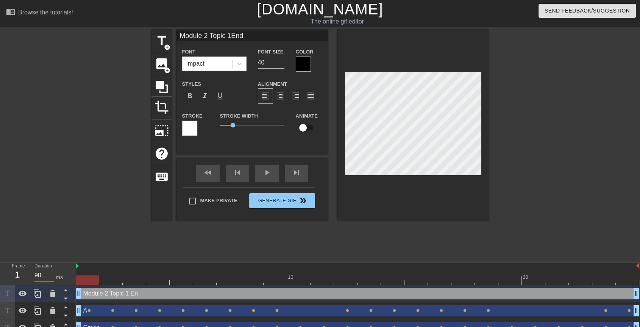
type textarea "Module 2 Topic 1 End"
type input "Module 2 Topic 1End o"
type textarea "Module 2 Topic 1 End o"
type input "Module 2 Topic 1End of"
type textarea "Module 2 Topic 1 End of"
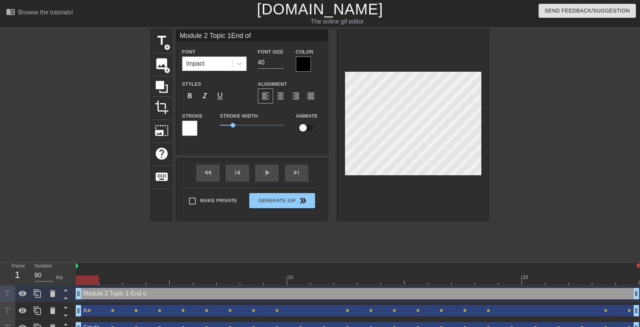
type input "Module 2 Topic 1End of"
type textarea "Module 2 Topic 1 End of"
type input "Module 2 Topic 1End of T"
type textarea "Module 2 Topic 1 End of T"
type input "Module 2 Topic 1End of To"
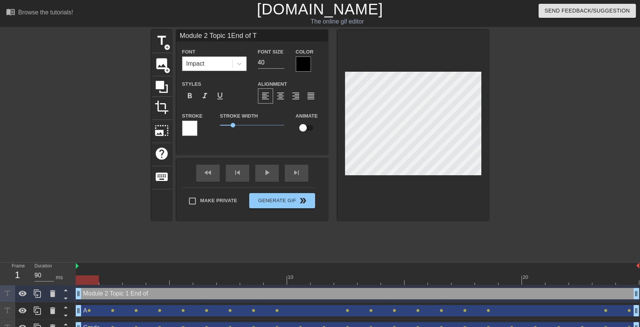
type textarea "Module 2 Topic 1 End of To"
type input "Module 2 Topic 1End of Top"
type textarea "Module 2 Topic 1 End of Top"
type input "Module 2 Topic 1End of Topi"
type textarea "Module 2 Topic 1 End of Topi"
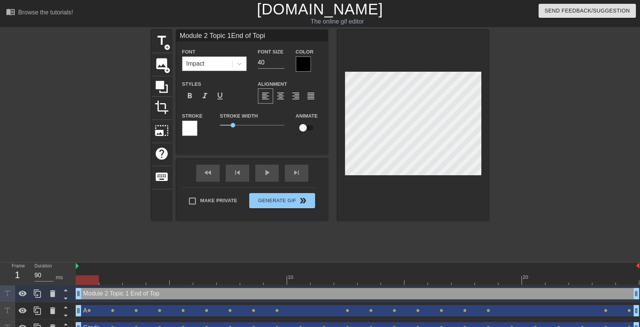
type input "Module 2 Topic 1End of Topic"
type textarea "Module 2 Topic 1 End of Topic"
type input "Module 2 Topic 1End of Topic"
type textarea "Module 2 Topic 1 End of Topic"
type input "Module 2 Topic 1End of Topic A"
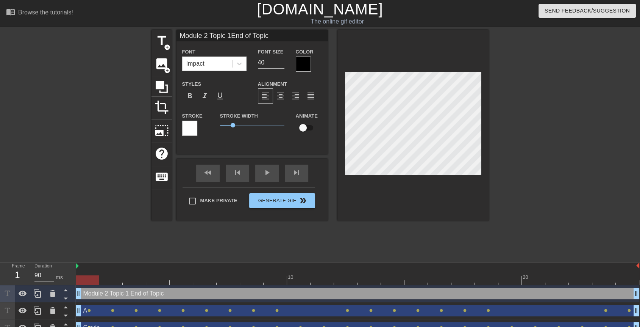
type textarea "Module 2 Topic 1 End of Topic A"
type input "Module 2 Topic 1End of Topic As"
type textarea "Module 2 Topic 1 End of Topic As"
type input "Module 2 Topic 1End of Topic Ass"
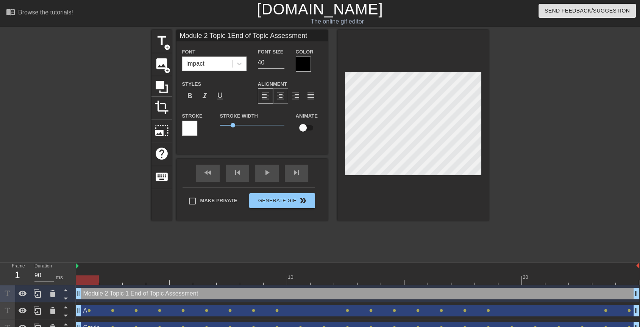
click at [277, 93] on span "format_align_center" at bounding box center [280, 95] width 9 height 9
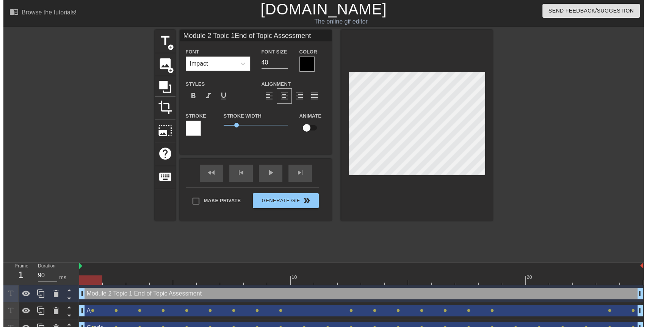
scroll to position [1, 1]
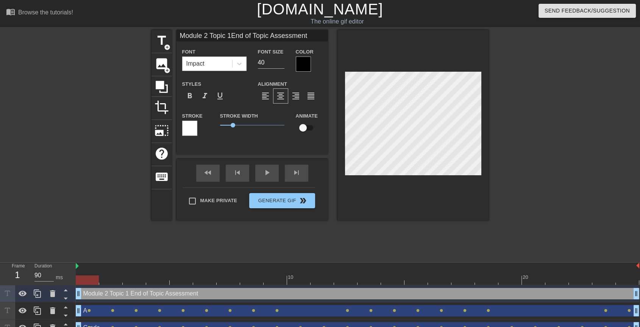
click at [304, 124] on input "checkbox" at bounding box center [303, 127] width 43 height 14
drag, startPoint x: 91, startPoint y: 277, endPoint x: 108, endPoint y: 276, distance: 16.7
click at [108, 276] on div at bounding box center [110, 279] width 23 height 9
drag, startPoint x: 108, startPoint y: 276, endPoint x: 131, endPoint y: 276, distance: 23.9
click at [131, 276] on div at bounding box center [134, 279] width 23 height 9
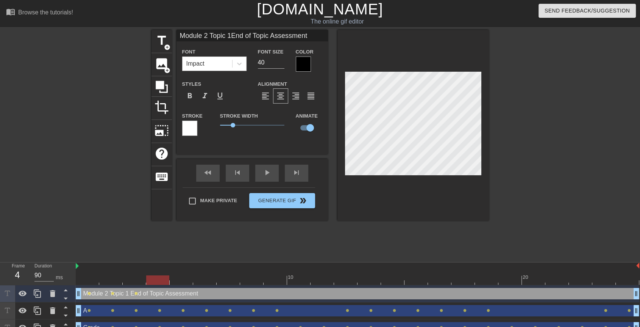
drag, startPoint x: 131, startPoint y: 276, endPoint x: 155, endPoint y: 278, distance: 23.2
click at [155, 278] on div at bounding box center [157, 279] width 23 height 9
drag, startPoint x: 155, startPoint y: 278, endPoint x: 181, endPoint y: 277, distance: 26.2
click at [181, 277] on div at bounding box center [181, 279] width 23 height 9
drag, startPoint x: 181, startPoint y: 277, endPoint x: 203, endPoint y: 279, distance: 22.8
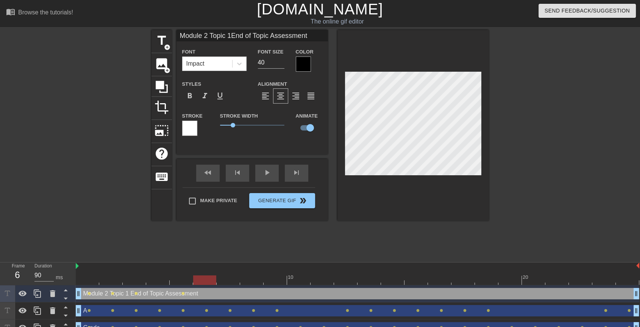
click at [203, 279] on div at bounding box center [204, 279] width 23 height 9
drag, startPoint x: 203, startPoint y: 279, endPoint x: 226, endPoint y: 279, distance: 22.4
click at [226, 279] on div at bounding box center [228, 279] width 23 height 9
drag, startPoint x: 226, startPoint y: 279, endPoint x: 251, endPoint y: 279, distance: 25.0
click at [251, 279] on div at bounding box center [251, 279] width 23 height 9
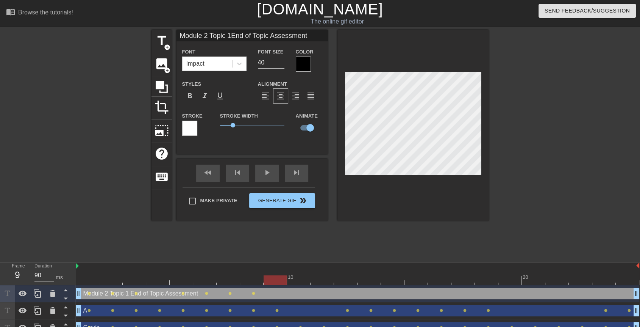
drag, startPoint x: 251, startPoint y: 279, endPoint x: 275, endPoint y: 279, distance: 23.9
click at [275, 279] on div at bounding box center [275, 279] width 23 height 9
drag, startPoint x: 275, startPoint y: 279, endPoint x: 347, endPoint y: 288, distance: 73.4
click at [347, 288] on div "10 20 Module 2 Topic 1 End of Topic Assessment drag_handle drag_handle lens len…" at bounding box center [358, 299] width 565 height 74
drag, startPoint x: 348, startPoint y: 283, endPoint x: 485, endPoint y: 283, distance: 136.8
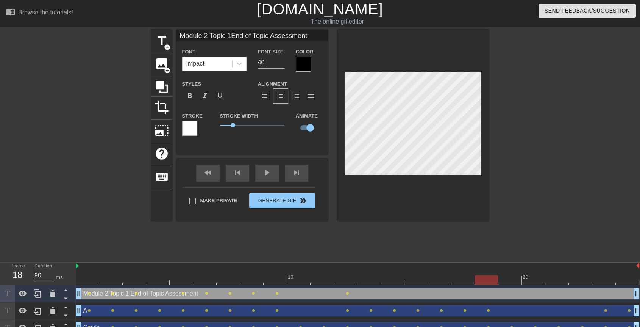
click at [485, 283] on div at bounding box center [486, 279] width 23 height 9
click at [58, 291] on div at bounding box center [52, 293] width 15 height 17
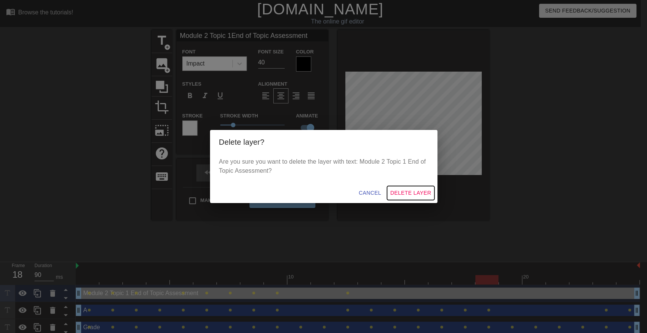
click at [405, 193] on span "Delete Layer" at bounding box center [410, 192] width 41 height 9
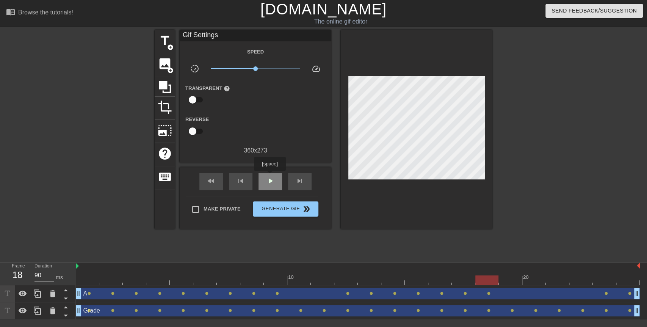
click at [270, 176] on span "play_arrow" at bounding box center [270, 180] width 9 height 9
click at [236, 207] on span "Make Private" at bounding box center [221, 209] width 37 height 8
click at [203, 207] on input "Make Private" at bounding box center [196, 209] width 16 height 16
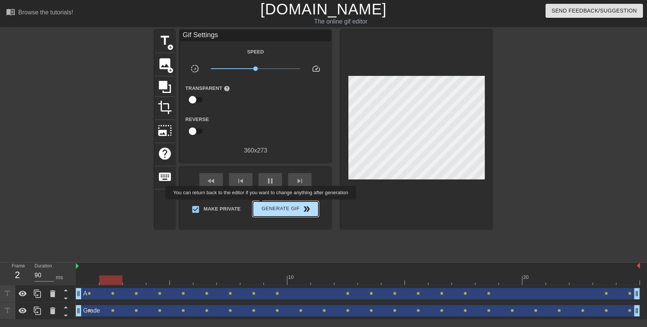
click at [261, 205] on span "Generate Gif double_arrow" at bounding box center [285, 208] width 59 height 9
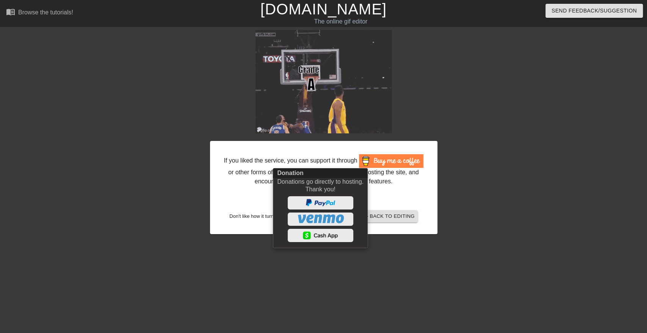
click at [507, 190] on div at bounding box center [323, 166] width 647 height 333
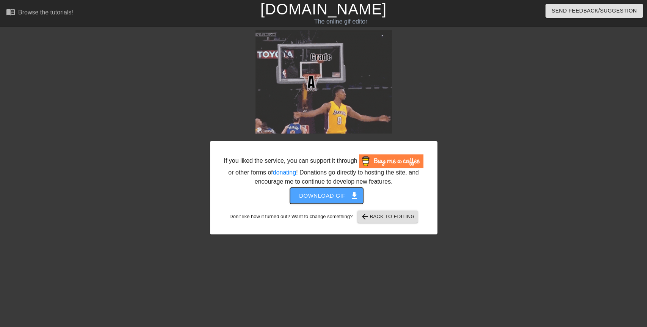
drag, startPoint x: 350, startPoint y: 194, endPoint x: 364, endPoint y: 194, distance: 13.6
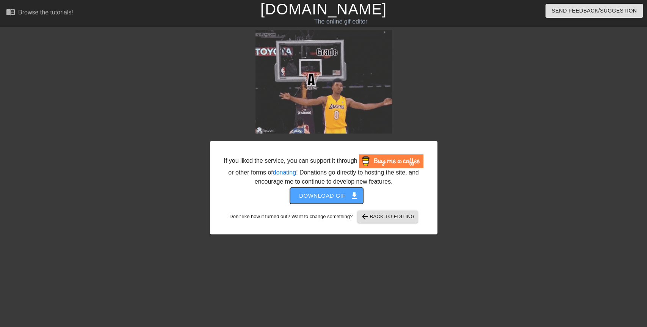
click at [351, 194] on span "get_app" at bounding box center [354, 195] width 9 height 9
